Goal: Task Accomplishment & Management: Complete application form

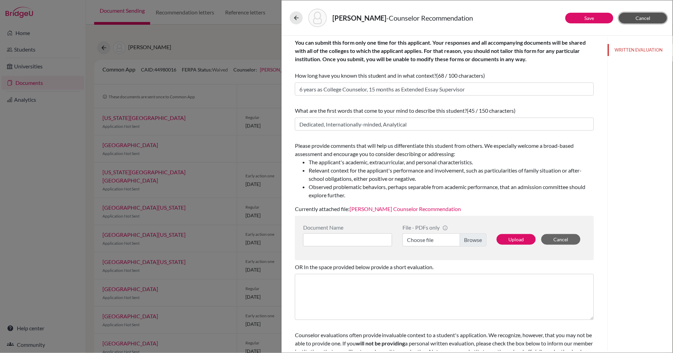
click at [634, 19] on button "Cancel" at bounding box center [643, 18] width 48 height 11
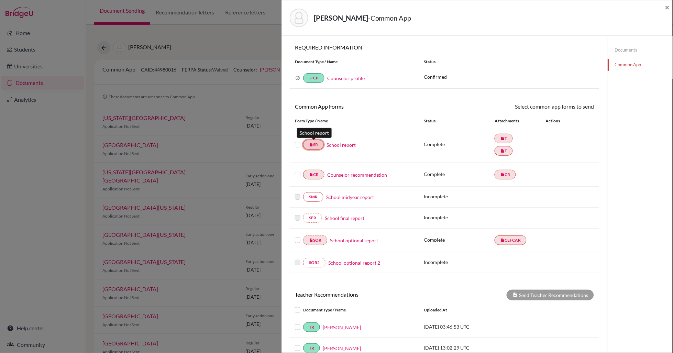
click at [318, 146] on link "insert_drive_file SR" at bounding box center [313, 145] width 21 height 10
click at [343, 146] on link "School report" at bounding box center [341, 144] width 29 height 7
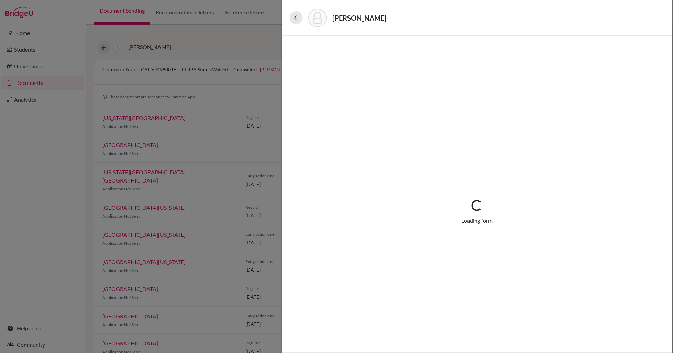
select select "2"
select select "685822"
select select "0"
select select "1"
select select "661399"
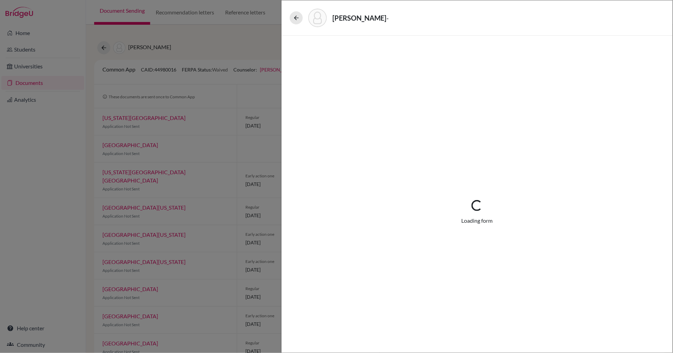
select select "0"
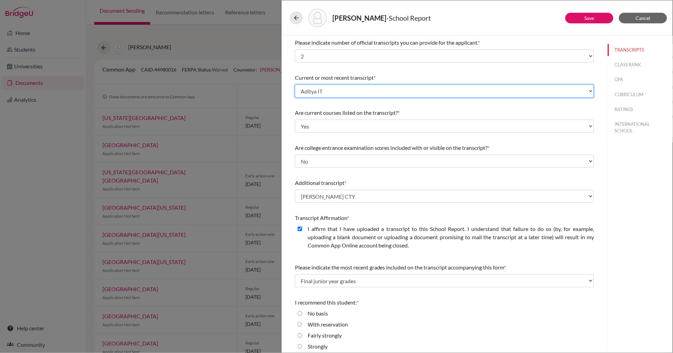
click at [340, 90] on select "Select existing document or upload a new one Koradia, Aditya IT Aditya IT Korad…" at bounding box center [444, 91] width 299 height 13
click at [295, 85] on select "Select existing document or upload a new one Koradia, Aditya IT Aditya IT Korad…" at bounding box center [444, 91] width 299 height 13
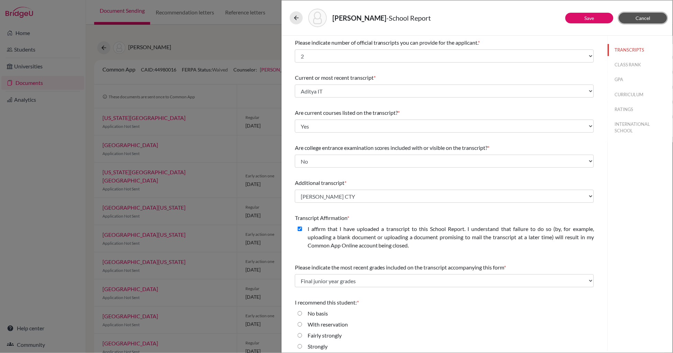
click at [656, 15] on button "Cancel" at bounding box center [643, 18] width 48 height 11
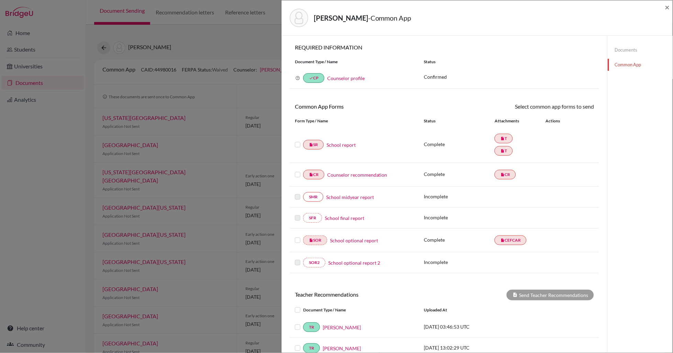
click at [624, 49] on link "Documents" at bounding box center [640, 50] width 65 height 12
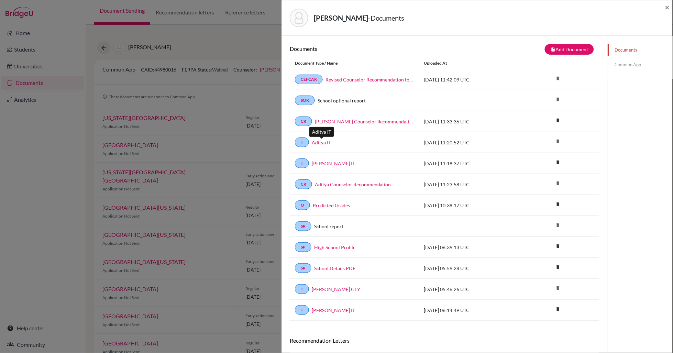
click at [319, 141] on link "Aditya IT" at bounding box center [321, 142] width 19 height 7
click at [633, 67] on link "Common App" at bounding box center [640, 65] width 65 height 12
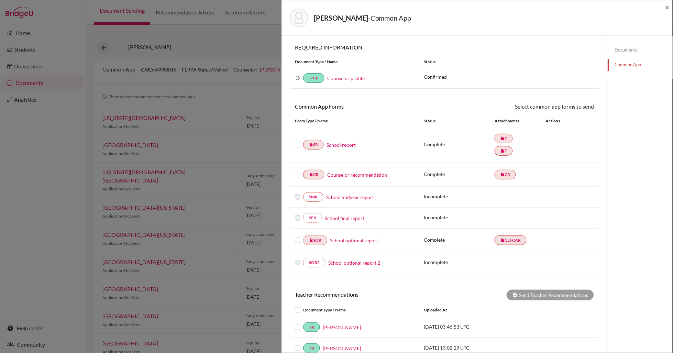
click at [345, 145] on link "School report" at bounding box center [341, 144] width 29 height 7
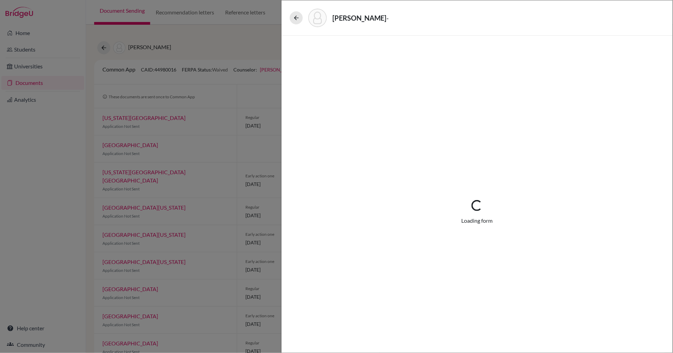
select select "2"
select select "685822"
select select "0"
select select "1"
select select "661399"
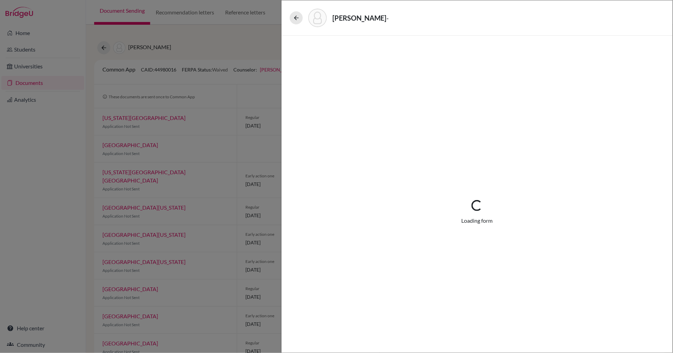
select select "0"
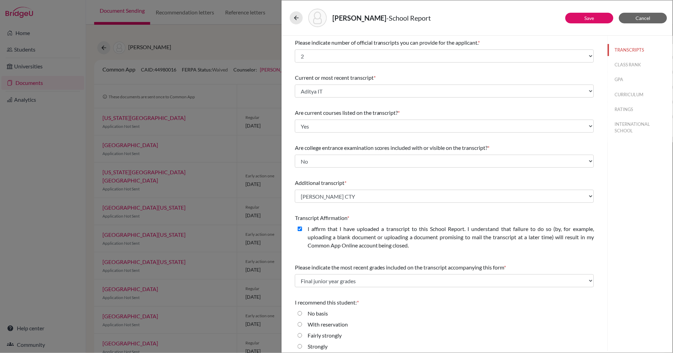
scroll to position [15, 0]
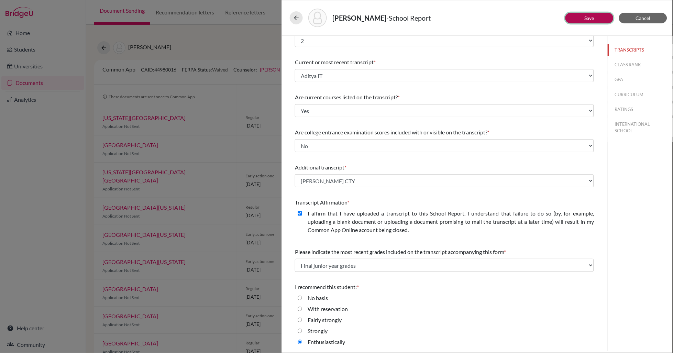
click at [601, 21] on button "Save" at bounding box center [590, 18] width 48 height 11
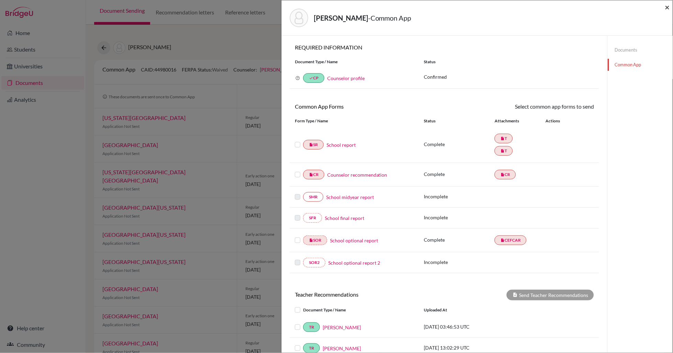
click at [669, 8] on span "×" at bounding box center [667, 7] width 5 height 10
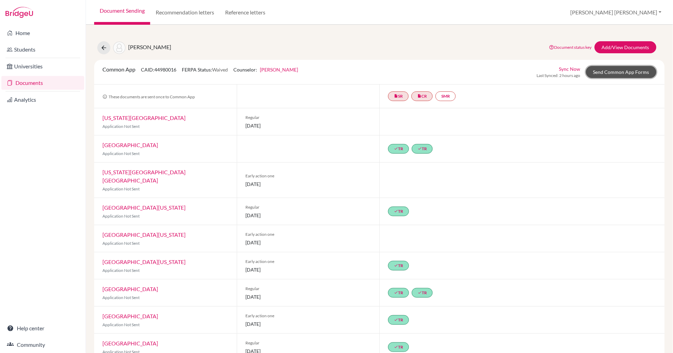
click at [621, 71] on link "Send Common App Forms" at bounding box center [621, 72] width 70 height 12
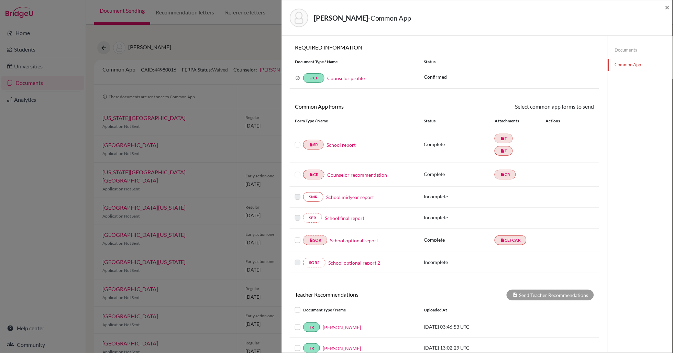
click at [298, 141] on label at bounding box center [298, 141] width 6 height 0
click at [0, 0] on input "checkbox" at bounding box center [0, 0] width 0 height 0
click at [586, 112] on link "Send" at bounding box center [580, 107] width 29 height 11
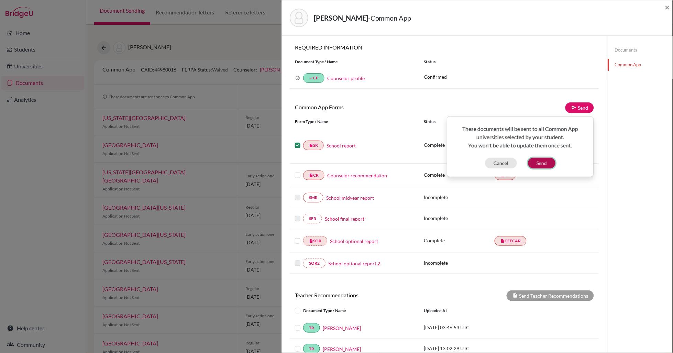
click at [548, 163] on button "Send" at bounding box center [542, 163] width 28 height 11
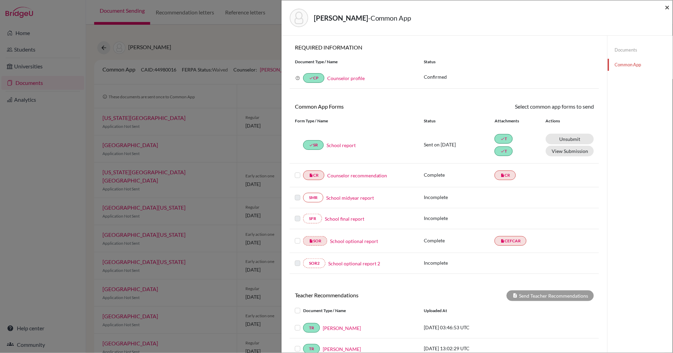
click at [668, 8] on span "×" at bounding box center [667, 7] width 5 height 10
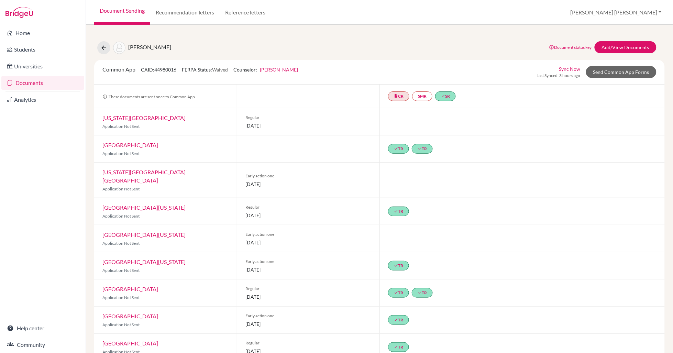
click at [124, 12] on link "Document Sending" at bounding box center [122, 12] width 56 height 25
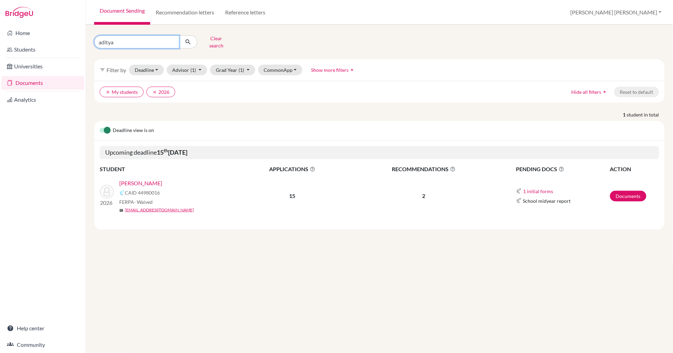
click at [116, 40] on input "aditya" at bounding box center [136, 41] width 85 height 13
type input "arjun"
click button "submit" at bounding box center [188, 41] width 18 height 13
click at [145, 180] on link "Koradia, Arjun" at bounding box center [148, 183] width 58 height 8
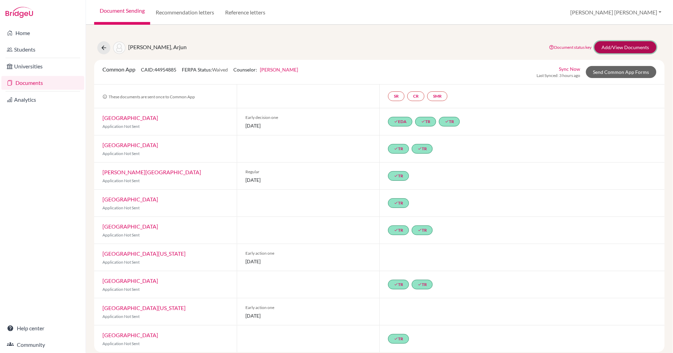
click at [618, 46] on link "Add/View Documents" at bounding box center [626, 47] width 62 height 12
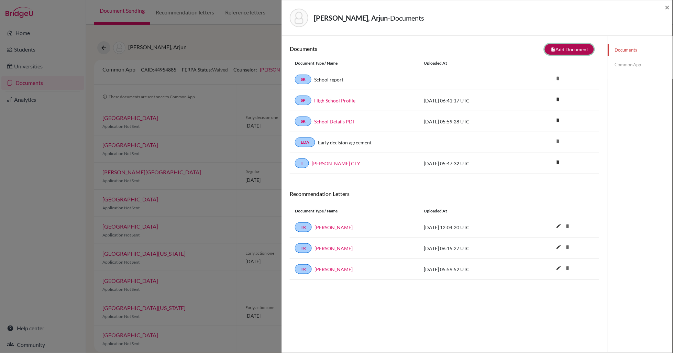
click at [581, 48] on button "note_add Add Document" at bounding box center [569, 49] width 49 height 11
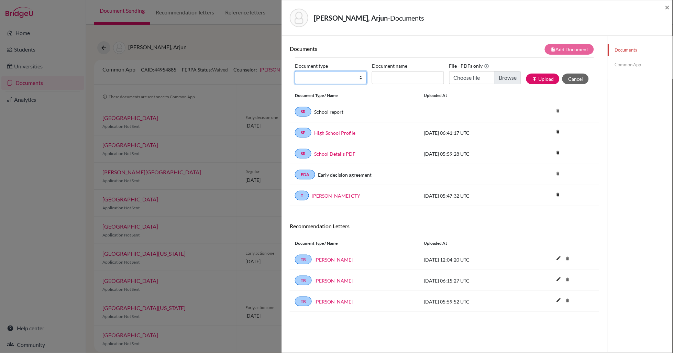
click at [362, 75] on select "Change explanation for Common App reports Counselor recommendation Internationa…" at bounding box center [331, 77] width 72 height 13
select select "2"
click at [295, 71] on select "Change explanation for Common App reports Counselor recommendation Internationa…" at bounding box center [331, 77] width 72 height 13
click at [383, 82] on input "Document name" at bounding box center [408, 77] width 72 height 13
type input "Koradia Arjun IT"
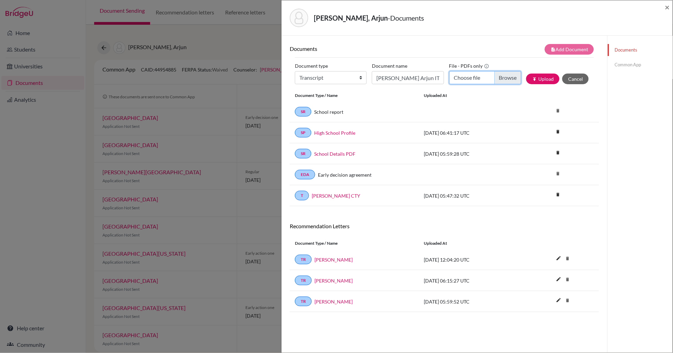
click at [511, 78] on input "Choose file" at bounding box center [485, 77] width 72 height 13
type input "C:\fakepath\Koradia Arjun IT.pdf"
click at [545, 78] on button "publish Upload" at bounding box center [542, 79] width 33 height 11
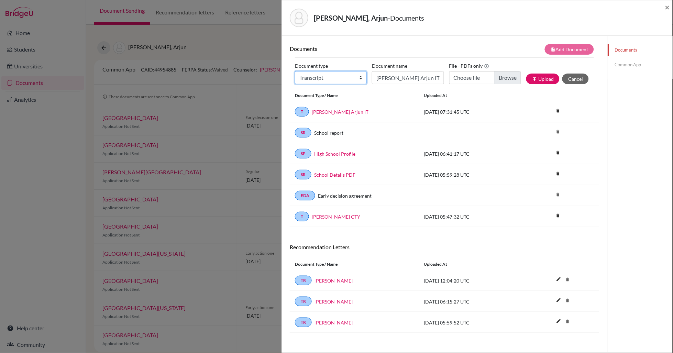
click at [363, 77] on select "Change explanation for Common App reports Counselor recommendation Internationa…" at bounding box center [331, 77] width 72 height 13
select select "4"
click at [295, 71] on select "Change explanation for Common App reports Counselor recommendation Internationa…" at bounding box center [331, 77] width 72 height 13
click at [390, 76] on input "Koradia Arjun IT" at bounding box center [408, 77] width 72 height 13
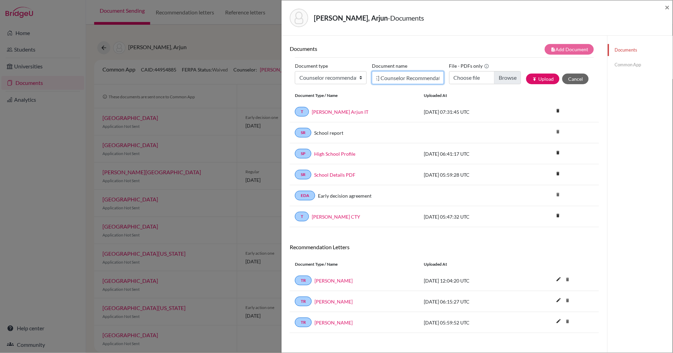
type input "Arjun Koradia Counselor Recommendation"
click at [511, 77] on input "Choose file" at bounding box center [485, 77] width 72 height 13
click at [507, 78] on input "Choose file" at bounding box center [485, 77] width 72 height 13
type input "C:\fakepath\Counselor Recommendation Arjun Koradia.pdf"
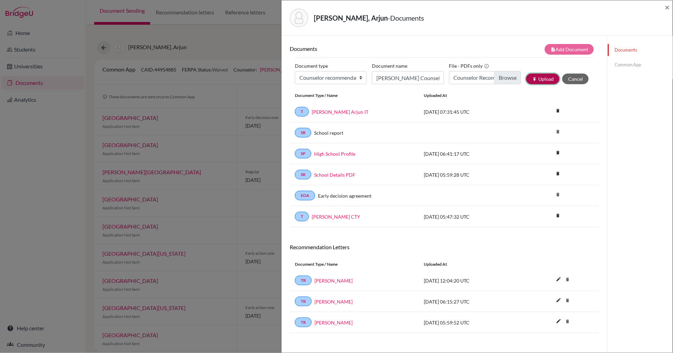
click at [535, 80] on icon "publish" at bounding box center [534, 79] width 5 height 5
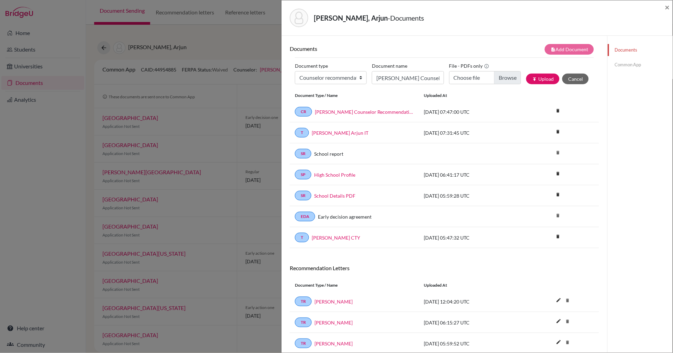
click at [620, 66] on link "Common App" at bounding box center [640, 65] width 65 height 12
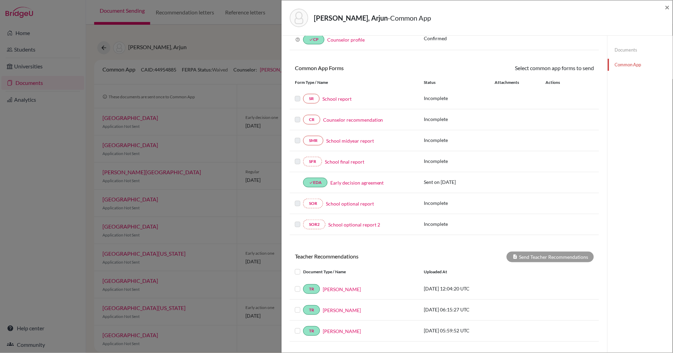
scroll to position [57, 0]
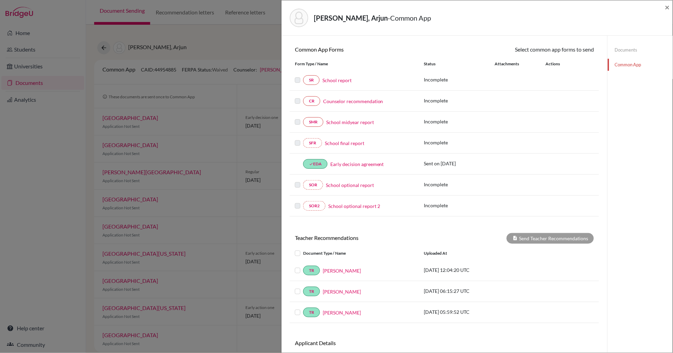
click at [335, 80] on link "School report" at bounding box center [336, 80] width 29 height 7
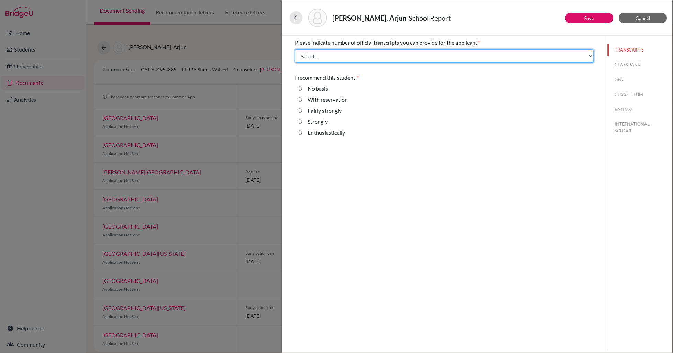
click at [368, 58] on select "Select... 1 2 3 4" at bounding box center [444, 56] width 299 height 13
select select "2"
click at [295, 50] on select "Select... 1 2 3 4" at bounding box center [444, 56] width 299 height 13
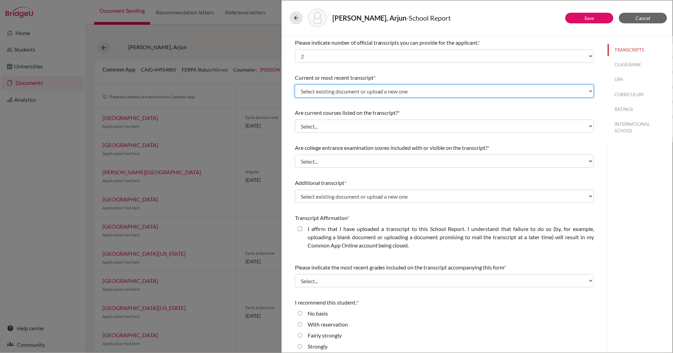
click at [407, 93] on select "Select existing document or upload a new one Koradia Arjun IT Arjun Koradia CTY…" at bounding box center [444, 91] width 299 height 13
select select "688944"
click at [295, 85] on select "Select existing document or upload a new one Koradia Arjun IT Arjun Koradia CTY…" at bounding box center [444, 91] width 299 height 13
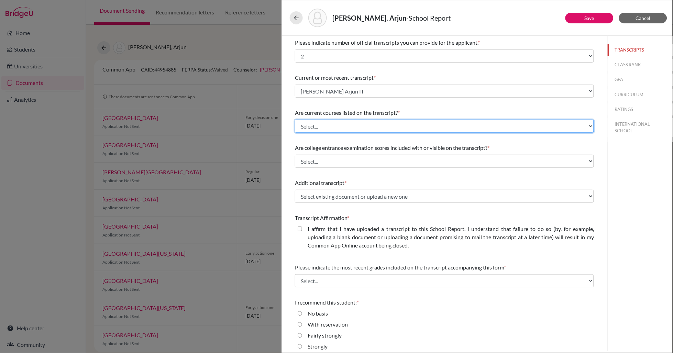
click at [399, 122] on select "Select... Yes No" at bounding box center [444, 126] width 299 height 13
select select "0"
click at [295, 120] on select "Select... Yes No" at bounding box center [444, 126] width 299 height 13
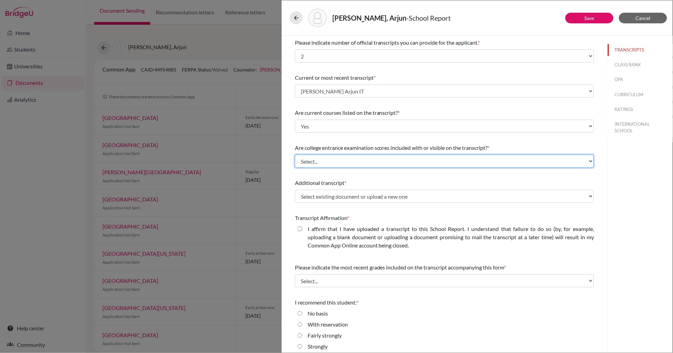
click at [376, 160] on select "Select... Yes No" at bounding box center [444, 161] width 299 height 13
select select "1"
click at [295, 155] on select "Select... Yes No" at bounding box center [444, 161] width 299 height 13
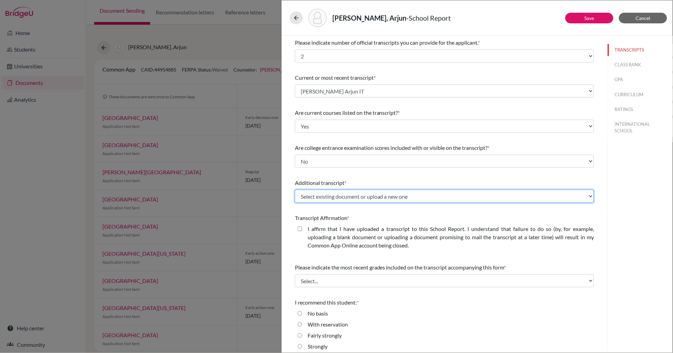
click at [369, 199] on select "Select existing document or upload a new one Koradia Arjun IT Arjun Koradia CTY…" at bounding box center [444, 196] width 299 height 13
select select "661400"
click at [295, 190] on select "Select existing document or upload a new one Koradia Arjun IT Arjun Koradia CTY…" at bounding box center [444, 196] width 299 height 13
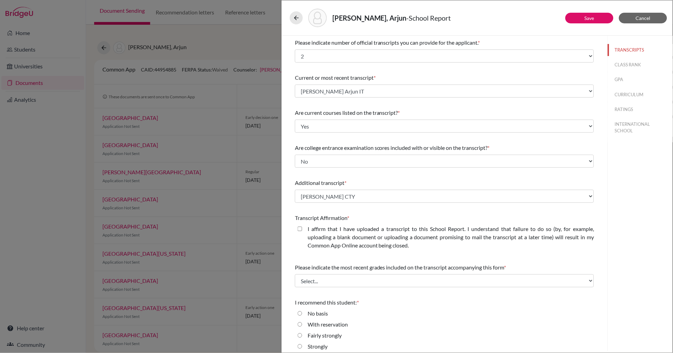
click at [298, 229] on closed\ "I affirm that I have uploaded a transcript to this School Report. I understand …" at bounding box center [300, 229] width 4 height 8
checkbox closed\ "true"
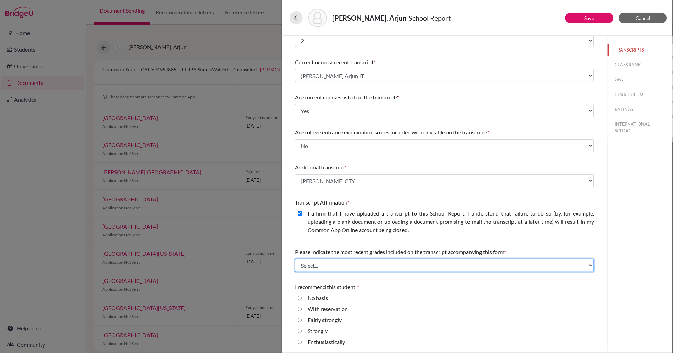
click at [351, 267] on select "Select... Final junior year grades 1st Quarter senior year grades 2nd Quarter/1…" at bounding box center [444, 265] width 299 height 13
select select "0"
click at [295, 259] on select "Select... Final junior year grades 1st Quarter senior year grades 2nd Quarter/1…" at bounding box center [444, 265] width 299 height 13
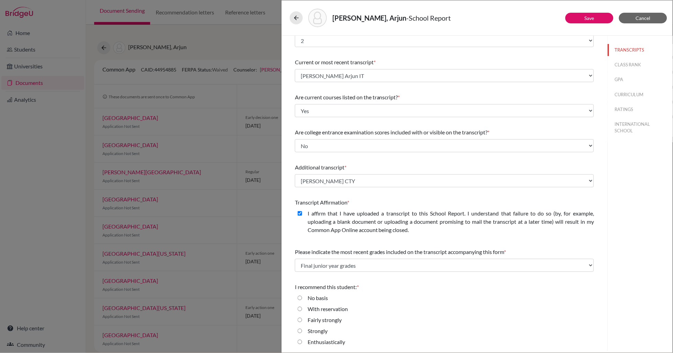
click at [301, 340] on input "Enthusiastically" at bounding box center [300, 342] width 4 height 8
radio input "true"
click at [629, 64] on button "CLASS RANK" at bounding box center [640, 65] width 65 height 12
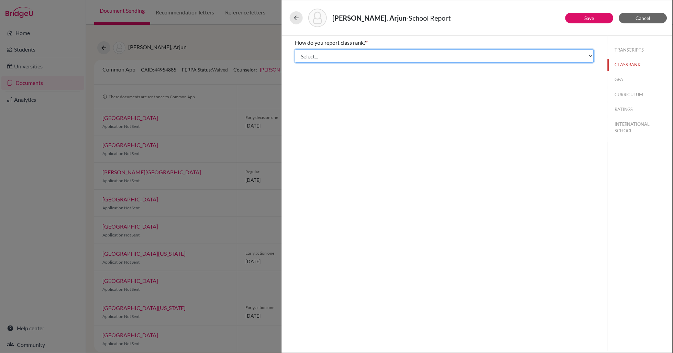
click at [438, 59] on select "Select... Exact Decile Quintile Quartile None" at bounding box center [444, 56] width 299 height 13
select select "5"
click at [295, 50] on select "Select... Exact Decile Quintile Quartile None" at bounding box center [444, 56] width 299 height 13
click at [622, 81] on button "GPA" at bounding box center [640, 80] width 65 height 12
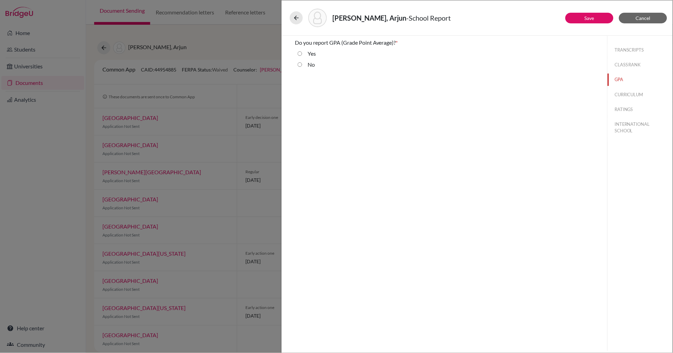
click at [301, 65] on input "No" at bounding box center [300, 65] width 4 height 8
radio input "true"
click at [618, 93] on button "CURRICULUM" at bounding box center [640, 95] width 65 height 12
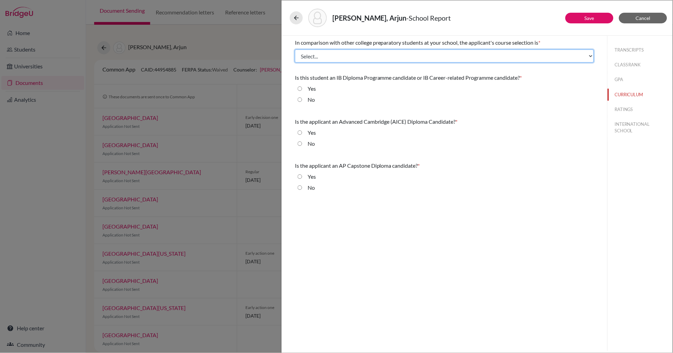
click at [330, 56] on select "Select... Less than demanding Average Demanding Very demanding Most demanding P…" at bounding box center [444, 56] width 299 height 13
select select "4"
click at [295, 50] on select "Select... Less than demanding Average Demanding Very demanding Most demanding P…" at bounding box center [444, 56] width 299 height 13
click at [302, 87] on input "Yes" at bounding box center [300, 89] width 4 height 8
radio input "true"
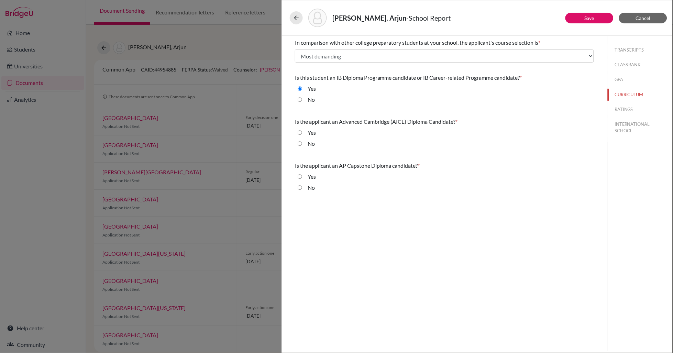
click at [301, 144] on input "No" at bounding box center [300, 144] width 4 height 8
radio input "true"
click at [301, 187] on input "No" at bounding box center [300, 188] width 4 height 8
radio input "true"
click at [625, 110] on button "RATINGS" at bounding box center [640, 109] width 65 height 12
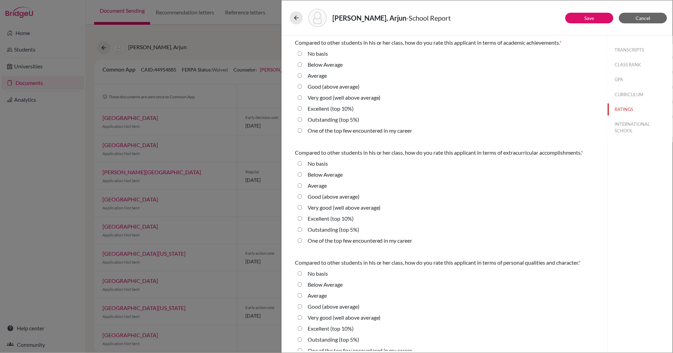
click at [300, 120] on 5\%\) "Outstanding (top 5%)" at bounding box center [300, 120] width 4 height 8
radio 5\%\) "true"
click at [301, 229] on 5\%\) "Outstanding (top 5%)" at bounding box center [300, 230] width 4 height 8
radio 5\%\) "true"
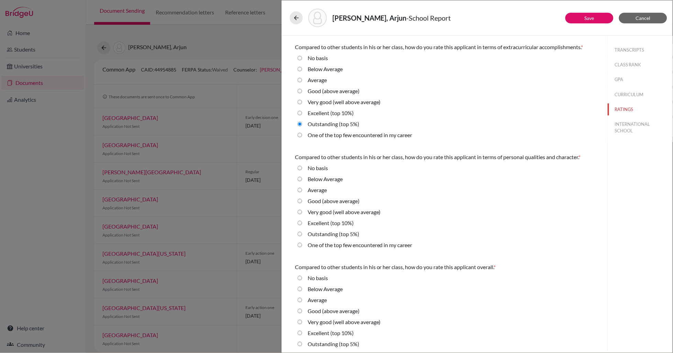
scroll to position [119, 0]
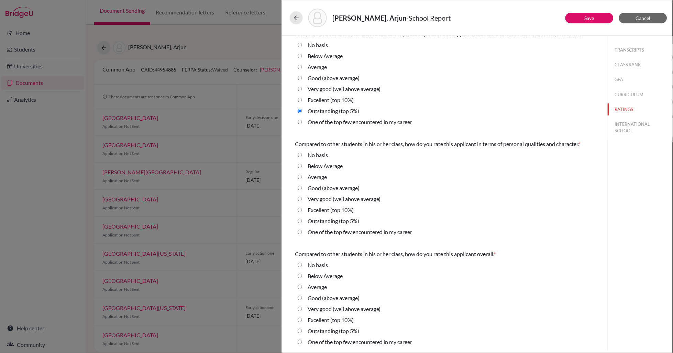
click at [301, 221] on 5\%\) "Outstanding (top 5%)" at bounding box center [300, 221] width 4 height 8
radio 5\%\) "true"
click at [300, 331] on 5\%\) "Outstanding (top 5%)" at bounding box center [300, 331] width 4 height 8
radio 5\%\) "true"
click at [628, 128] on button "INTERNATIONAL SCHOOL" at bounding box center [640, 127] width 65 height 19
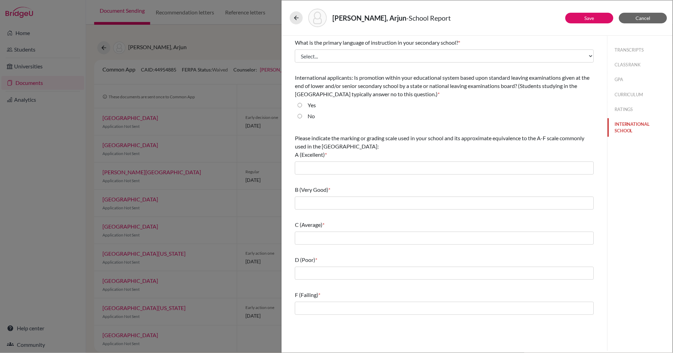
scroll to position [0, 0]
click at [407, 58] on select "Select... Albanian Arabic Armenian Assamese Azerbaijani Belarusian Bengali Bulg…" at bounding box center [444, 56] width 299 height 13
select select "14"
click at [295, 50] on select "Select... Albanian Arabic Armenian Assamese Azerbaijani Belarusian Bengali Bulg…" at bounding box center [444, 56] width 299 height 13
click at [300, 116] on input "No" at bounding box center [300, 116] width 4 height 8
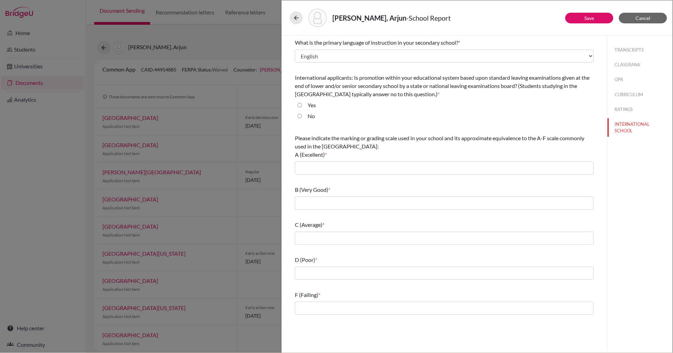
radio input "true"
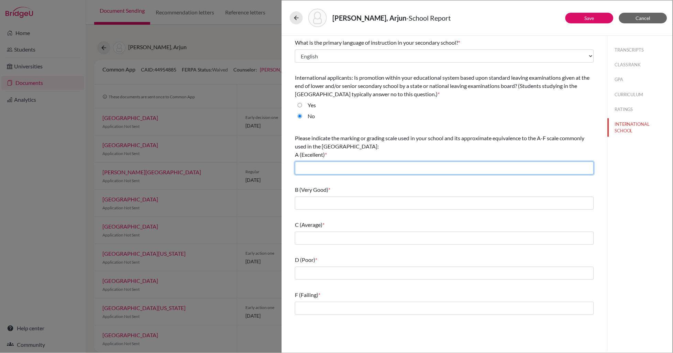
click at [307, 171] on input "text" at bounding box center [444, 168] width 299 height 13
type input "7-6"
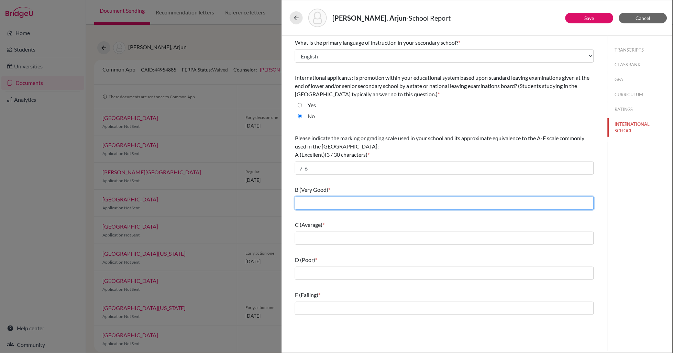
click at [313, 201] on input "text" at bounding box center [444, 203] width 299 height 13
type input "5"
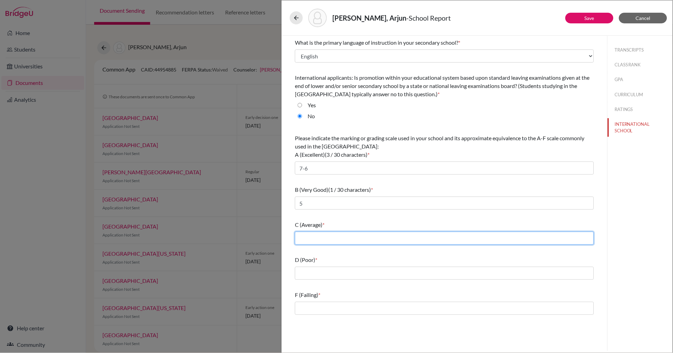
click at [314, 238] on input "text" at bounding box center [444, 238] width 299 height 13
type input "4"
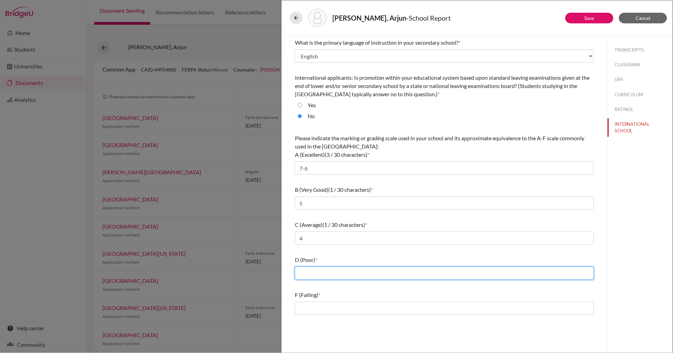
click at [316, 275] on input "text" at bounding box center [444, 273] width 299 height 13
type input "3"
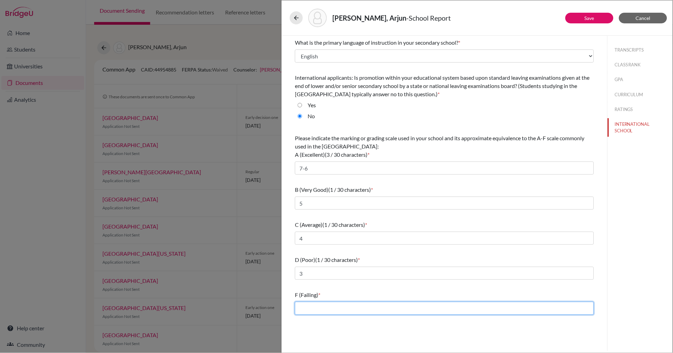
click at [309, 307] on input "text" at bounding box center [444, 308] width 299 height 13
type input "2-1"
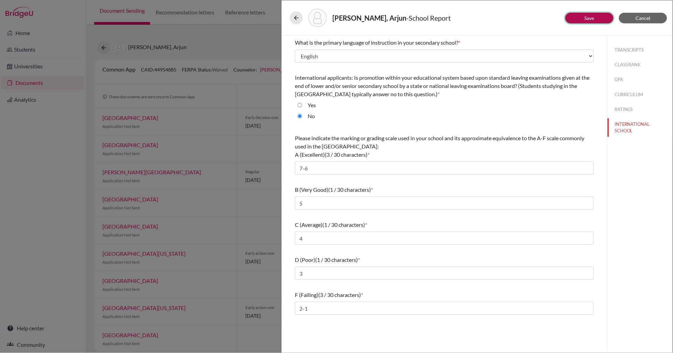
click at [593, 16] on link "Save" at bounding box center [590, 18] width 10 height 6
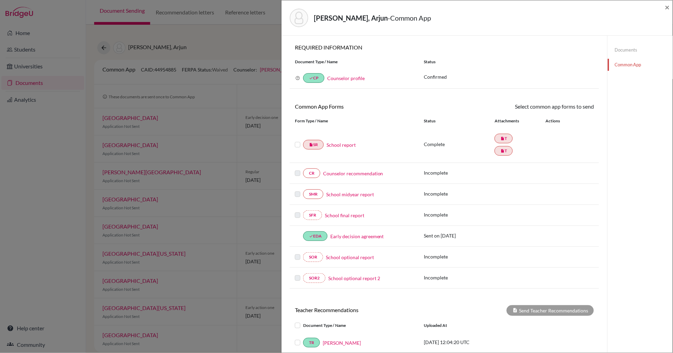
click at [353, 173] on link "Counselor recommendation" at bounding box center [353, 173] width 60 height 7
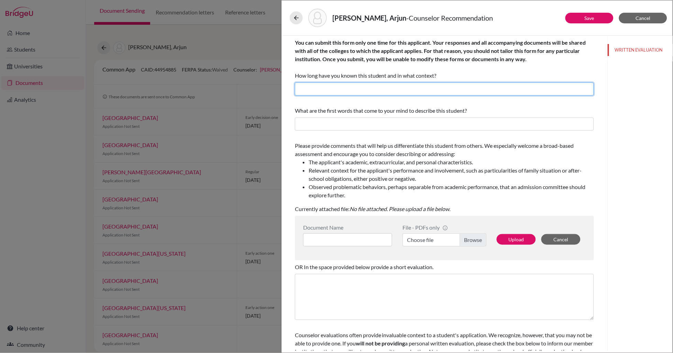
click at [304, 87] on input "text" at bounding box center [444, 89] width 299 height 13
type input "Six years as Counselor"
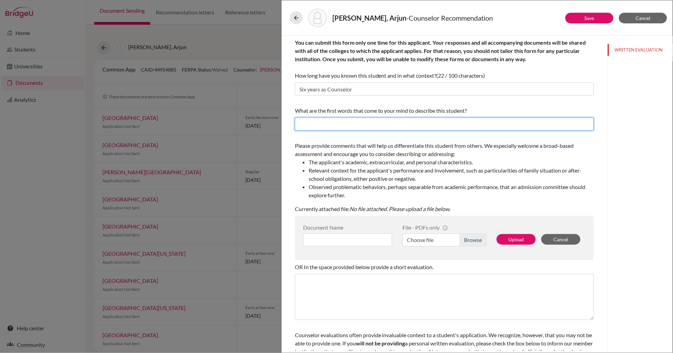
click at [303, 121] on input "text" at bounding box center [444, 124] width 299 height 13
type input "Creative, Well-balanced, Internationally-minded"
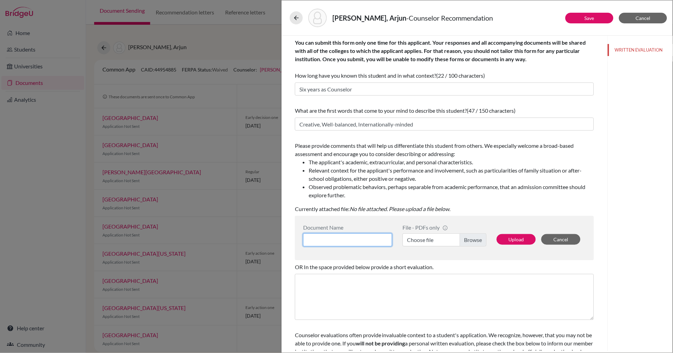
click at [333, 235] on input at bounding box center [347, 239] width 89 height 13
type input "Arjun Koradia Counselor Recommendation"
click at [472, 243] on label "Choose file" at bounding box center [445, 239] width 84 height 13
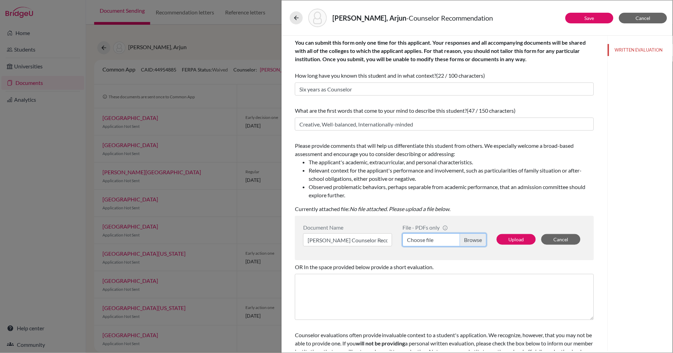
click at [472, 243] on input "Choose file" at bounding box center [445, 239] width 84 height 13
click at [522, 239] on button "Upload" at bounding box center [516, 239] width 39 height 11
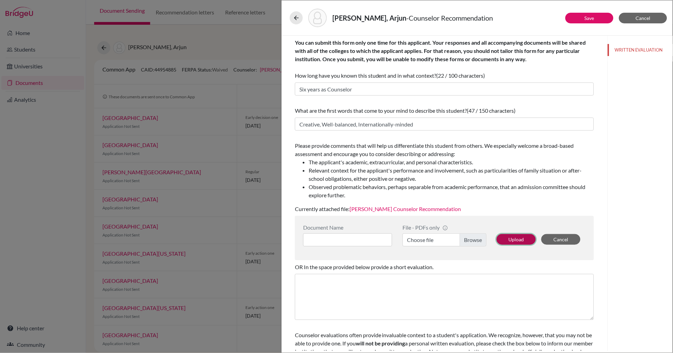
scroll to position [29, 0]
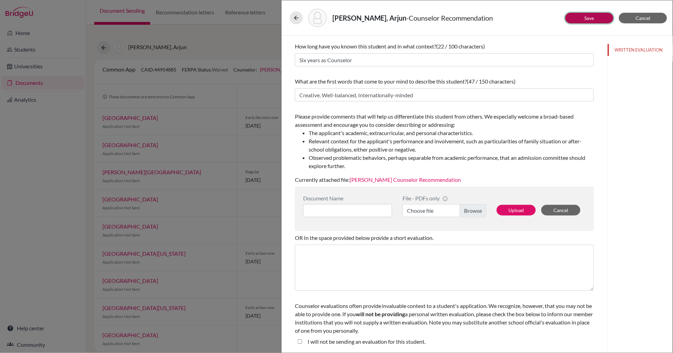
click at [591, 20] on link "Save" at bounding box center [590, 18] width 10 height 6
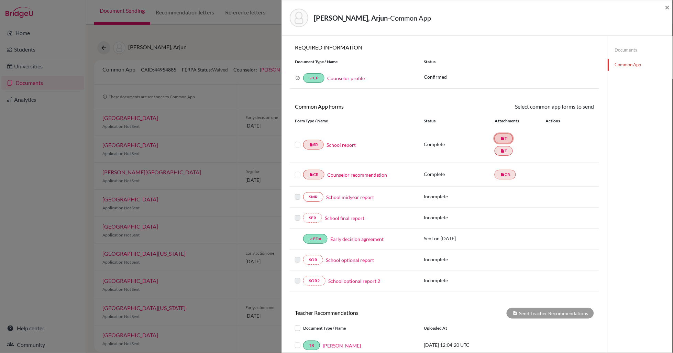
click at [508, 141] on link "insert_drive_file T" at bounding box center [504, 139] width 18 height 10
click at [319, 145] on link "insert_drive_file SR" at bounding box center [313, 145] width 21 height 10
click at [338, 143] on link "School report" at bounding box center [341, 144] width 29 height 7
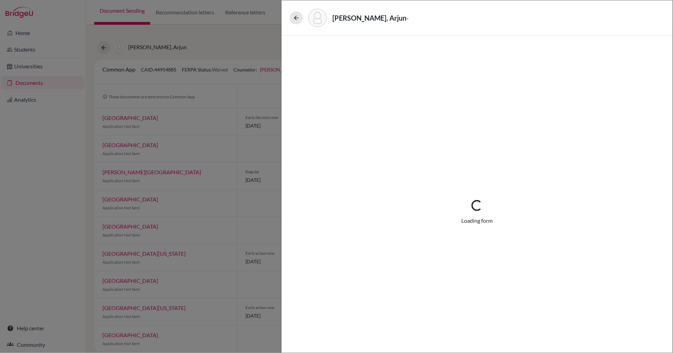
select select "2"
select select "688944"
select select "0"
select select "1"
select select "661400"
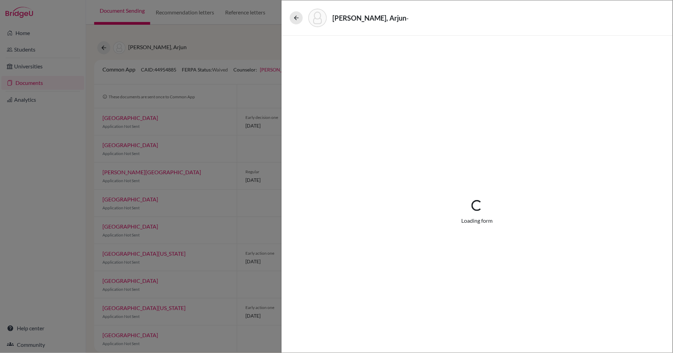
select select "0"
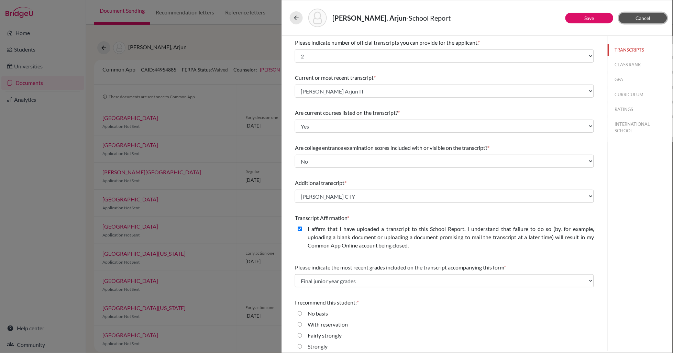
click at [638, 20] on span "Cancel" at bounding box center [643, 18] width 15 height 6
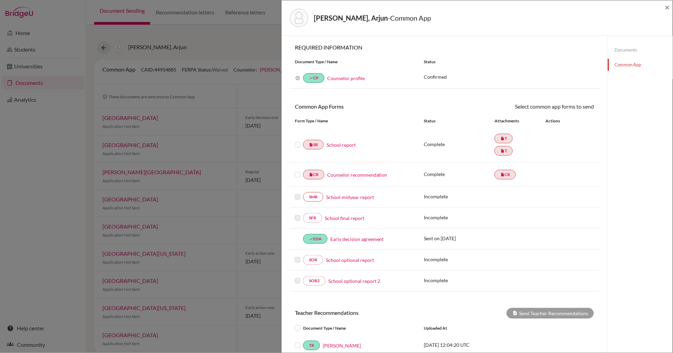
click at [299, 141] on label at bounding box center [298, 141] width 6 height 0
click at [0, 0] on input "checkbox" at bounding box center [0, 0] width 0 height 0
click at [298, 171] on label at bounding box center [298, 171] width 6 height 0
click at [0, 0] on input "checkbox" at bounding box center [0, 0] width 0 height 0
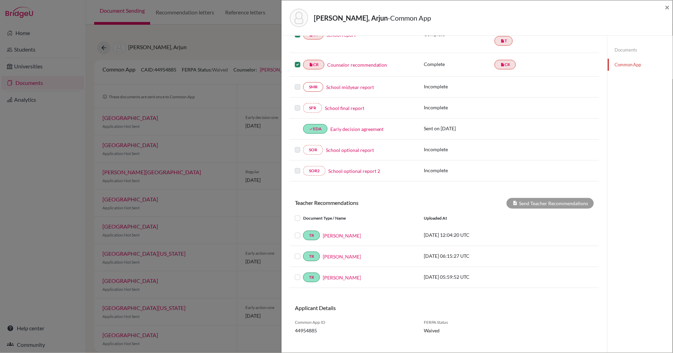
scroll to position [121, 0]
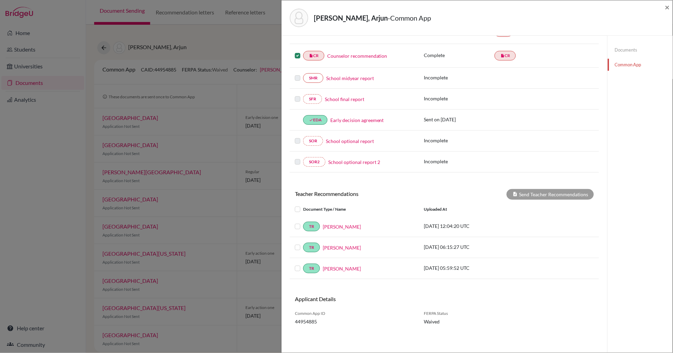
click at [303, 205] on label at bounding box center [303, 205] width 0 height 0
click at [0, 0] on input "checkbox" at bounding box center [0, 0] width 0 height 0
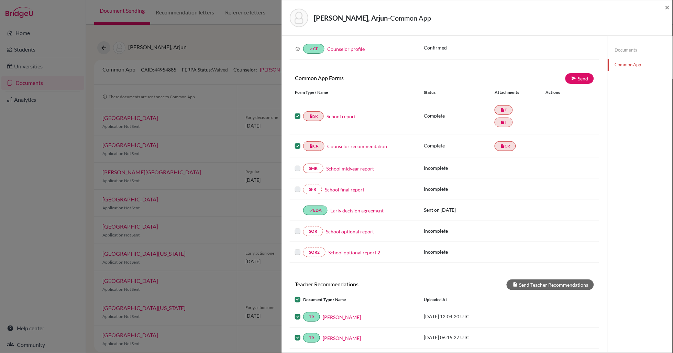
scroll to position [0, 0]
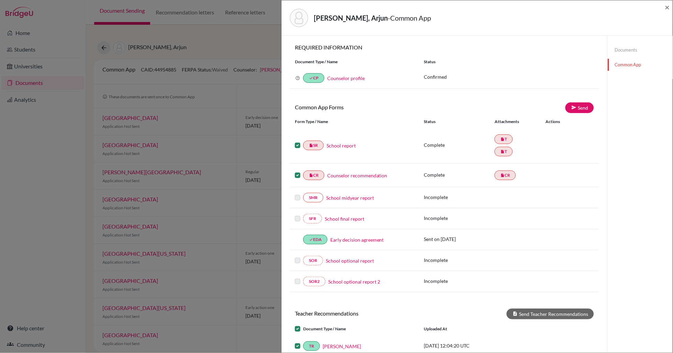
click at [303, 325] on label at bounding box center [303, 325] width 0 height 0
click at [0, 0] on input "checkbox" at bounding box center [0, 0] width 0 height 0
click at [581, 109] on link "Send" at bounding box center [580, 107] width 29 height 11
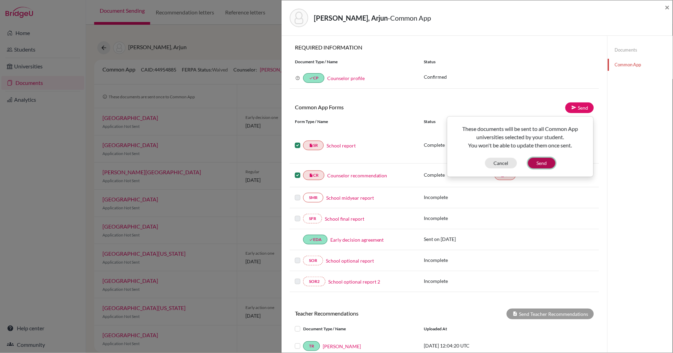
click at [542, 161] on button "Send" at bounding box center [542, 163] width 28 height 11
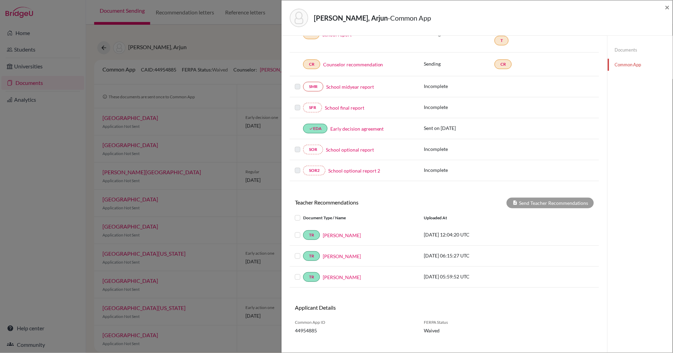
scroll to position [120, 0]
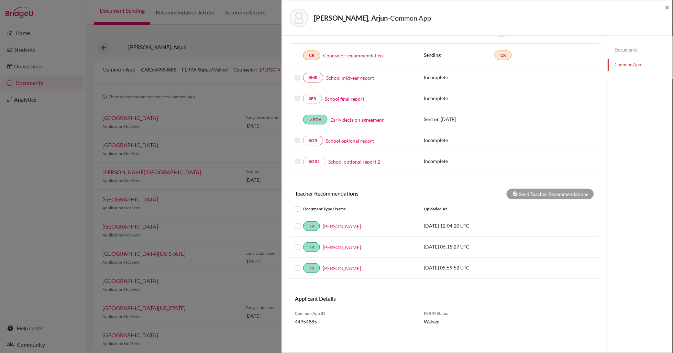
click at [303, 205] on label at bounding box center [303, 205] width 0 height 0
click at [0, 0] on input "checkbox" at bounding box center [0, 0] width 0 height 0
click at [534, 196] on button "Send Teacher Recommendations" at bounding box center [550, 194] width 87 height 11
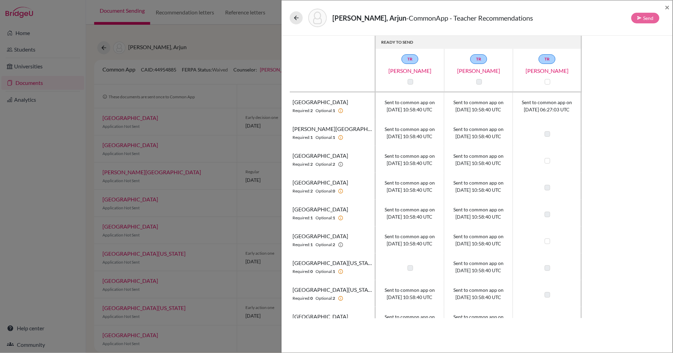
click at [550, 162] on label at bounding box center [548, 161] width 6 height 6
click at [549, 162] on input "checkbox" at bounding box center [546, 160] width 6 height 7
checkbox input "true"
click at [548, 239] on label at bounding box center [548, 242] width 6 height 6
click at [548, 239] on input "checkbox" at bounding box center [546, 240] width 6 height 7
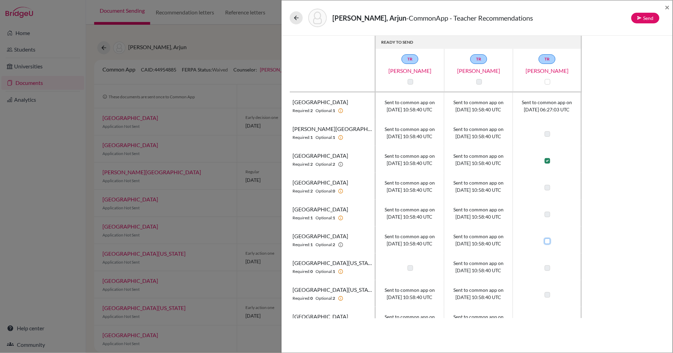
checkbox input "true"
click at [640, 18] on icon at bounding box center [639, 17] width 5 height 5
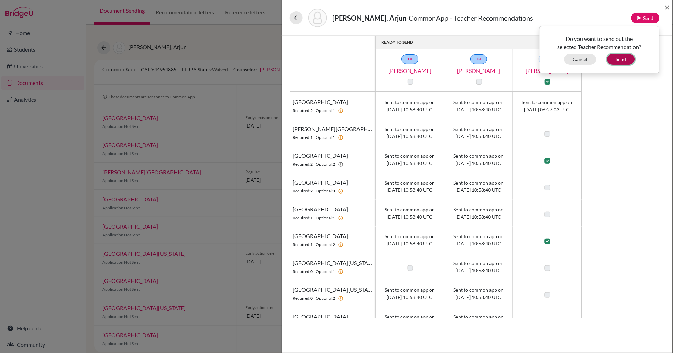
click at [621, 61] on button "Send" at bounding box center [621, 59] width 28 height 11
checkbox input "false"
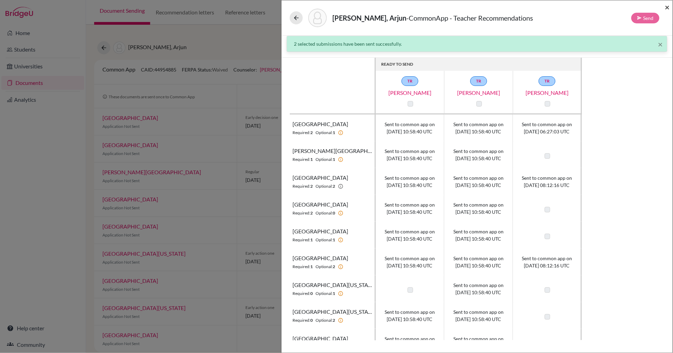
click at [669, 6] on span "×" at bounding box center [667, 7] width 5 height 10
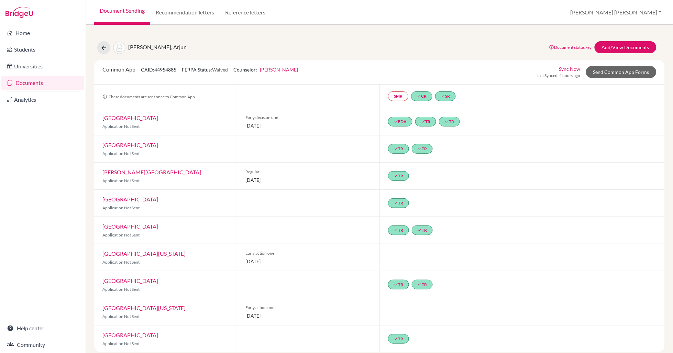
click at [107, 10] on link "Document Sending" at bounding box center [122, 12] width 56 height 25
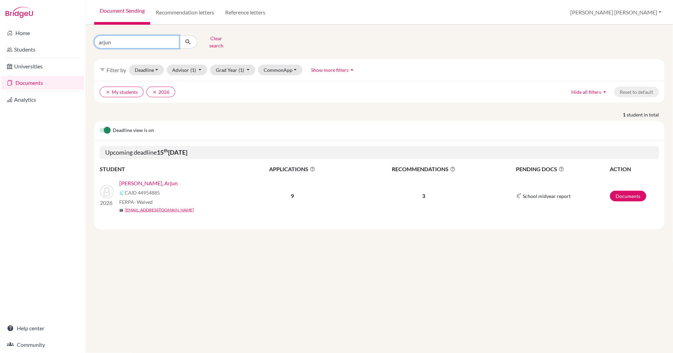
click at [115, 41] on input "arjun" at bounding box center [136, 41] width 85 height 13
type input "a"
type input "lawrence"
click button "submit" at bounding box center [188, 41] width 18 height 13
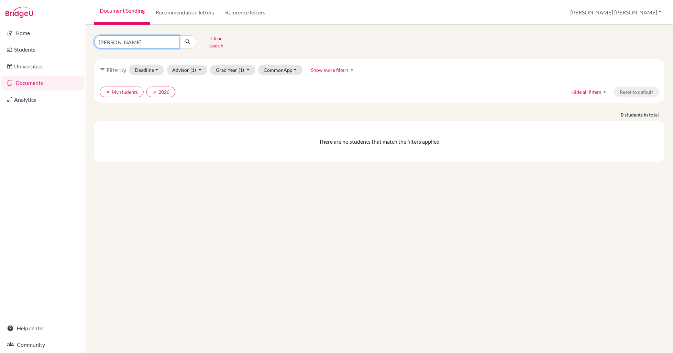
click at [121, 36] on input "lawrence" at bounding box center [136, 41] width 85 height 13
type input "l"
type input "guo"
click button "submit" at bounding box center [188, 41] width 18 height 13
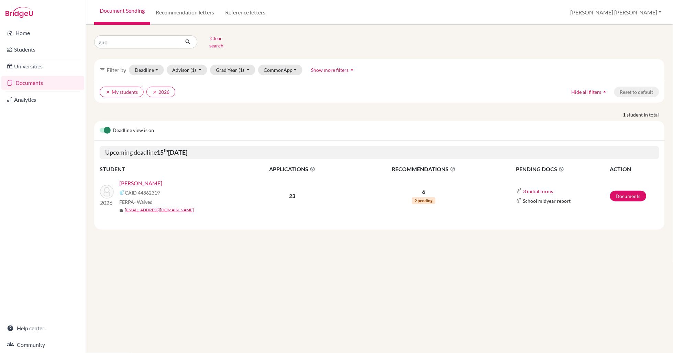
click at [130, 179] on link "[PERSON_NAME]" at bounding box center [140, 183] width 43 height 8
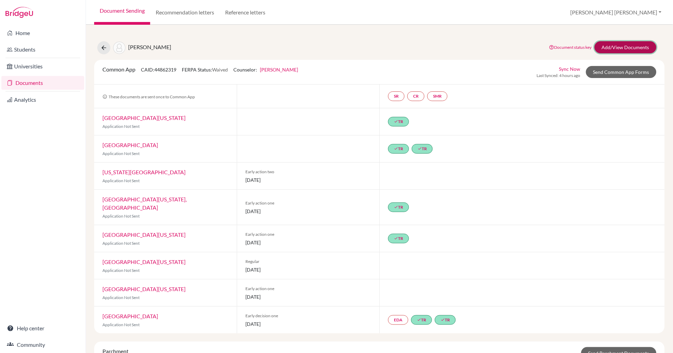
click at [615, 50] on link "Add/View Documents" at bounding box center [626, 47] width 62 height 12
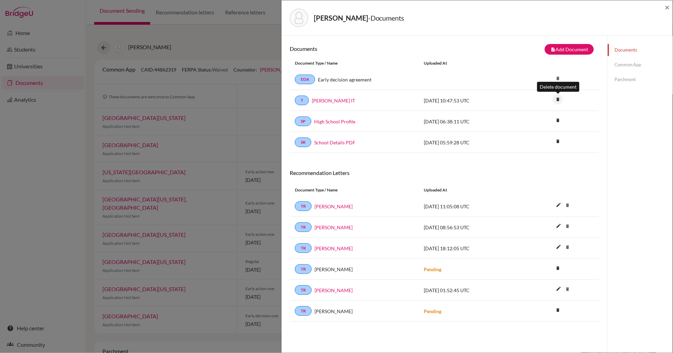
click at [561, 99] on icon "delete" at bounding box center [558, 99] width 10 height 10
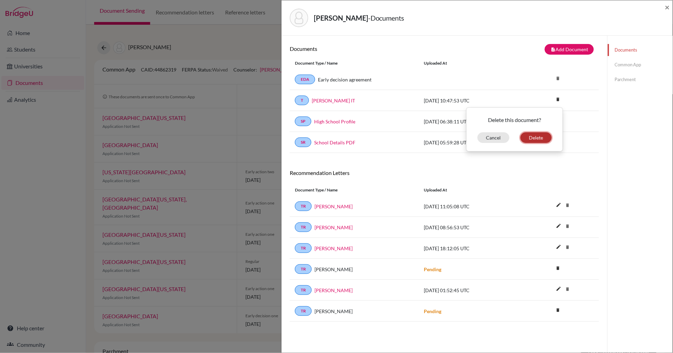
click at [534, 136] on button "Delete" at bounding box center [535, 137] width 31 height 11
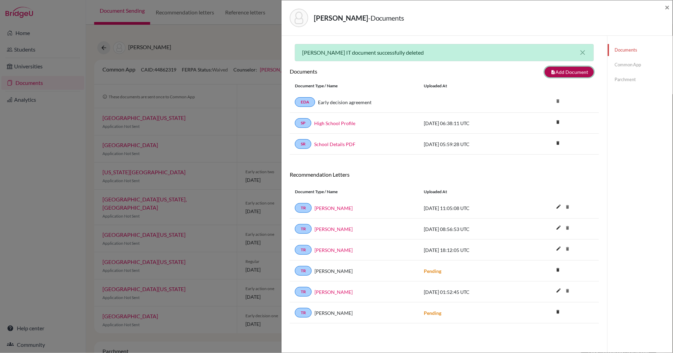
click at [577, 74] on button "note_add Add Document" at bounding box center [569, 72] width 49 height 11
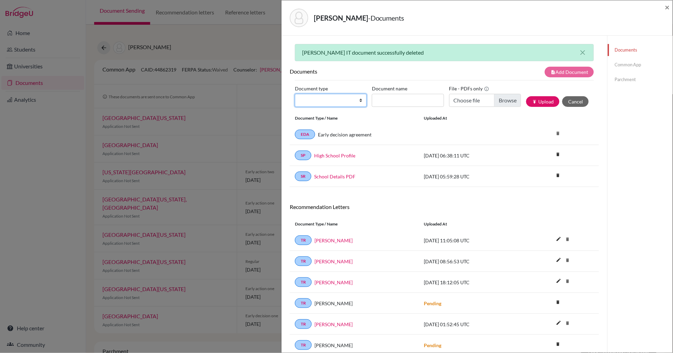
click at [349, 98] on select "Change explanation for Common App reports Counselor recommendation Internationa…" at bounding box center [331, 100] width 72 height 13
select select "2"
click at [295, 94] on select "Change explanation for Common App reports Counselor recommendation Internationa…" at bounding box center [331, 100] width 72 height 13
click at [394, 100] on input "Document name" at bounding box center [408, 100] width 72 height 13
type input "Guo IT"
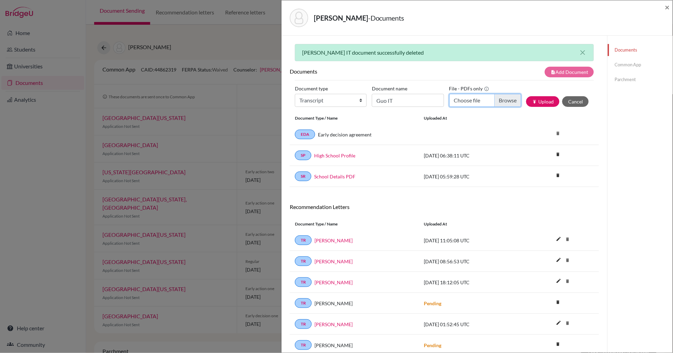
click at [505, 103] on input "Choose file" at bounding box center [485, 100] width 72 height 13
click at [516, 103] on input "Choose file" at bounding box center [485, 100] width 72 height 13
type input "C:\fakepath\GUO Xiaolin IT (1).pdf"
click at [546, 103] on button "publish Upload" at bounding box center [542, 101] width 33 height 11
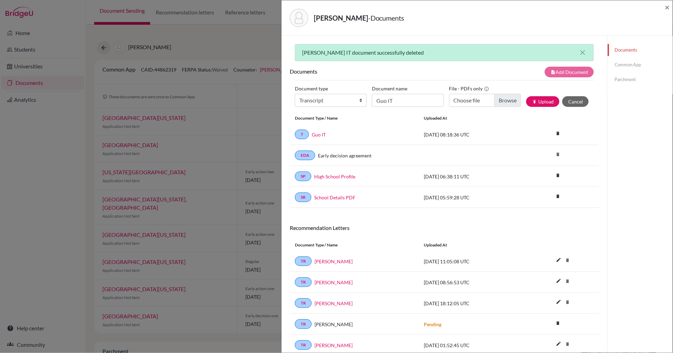
click at [632, 67] on link "Common App" at bounding box center [640, 65] width 65 height 12
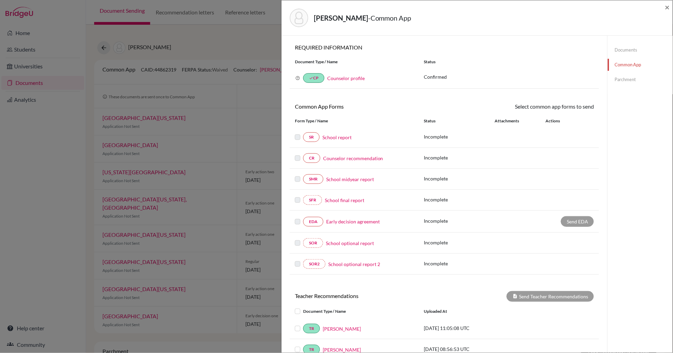
click at [342, 224] on link "Early decision agreement" at bounding box center [353, 221] width 54 height 7
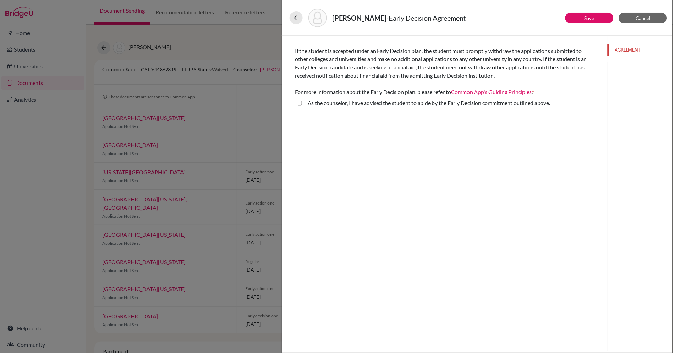
click at [300, 103] on above\ "As the counselor, I have advised the student to abide by the Early Decision com…" at bounding box center [300, 103] width 4 height 8
checkbox above\ "true"
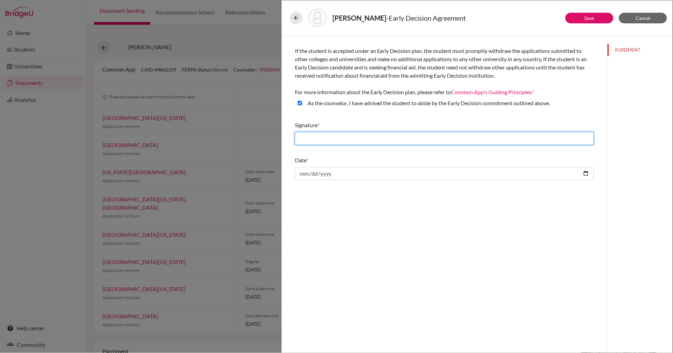
click at [310, 140] on input "text" at bounding box center [444, 138] width 299 height 13
type input "[PERSON_NAME]"
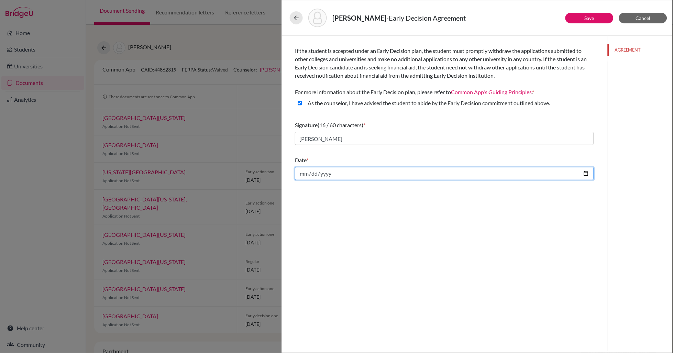
click at [303, 171] on input "date" at bounding box center [444, 173] width 299 height 13
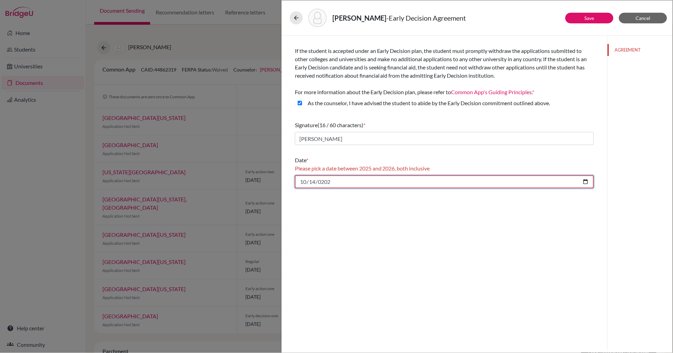
type input "2025-10-14"
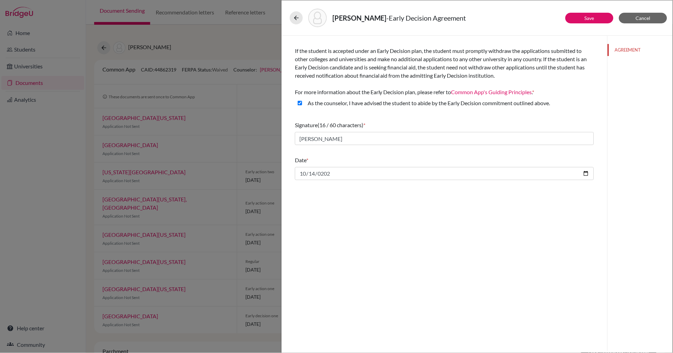
click at [372, 204] on div "If the student is accepted under an Early Decision plan, the student must promp…" at bounding box center [445, 193] width 326 height 315
click at [593, 18] on link "Save" at bounding box center [590, 18] width 10 height 6
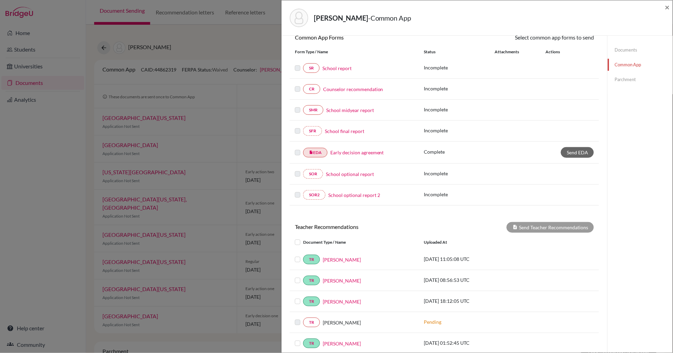
scroll to position [70, 0]
click at [577, 155] on link "Send EDA" at bounding box center [577, 151] width 33 height 11
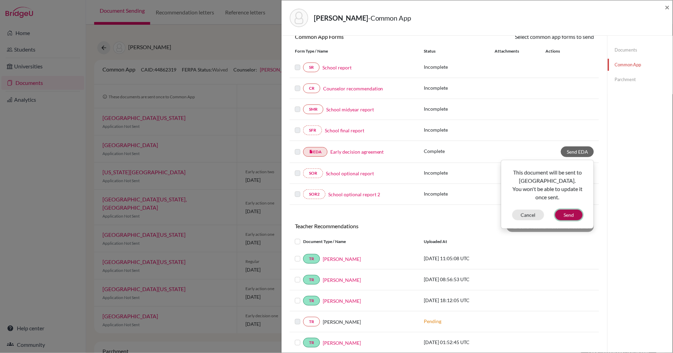
click at [578, 216] on button "Send" at bounding box center [569, 215] width 28 height 11
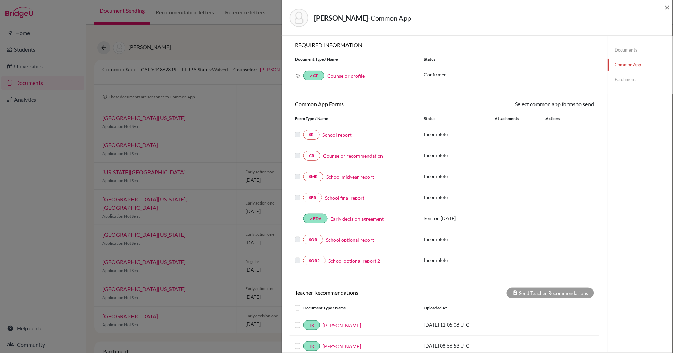
scroll to position [2, 0]
click at [668, 6] on span "×" at bounding box center [667, 7] width 5 height 10
